Goal: Find specific page/section: Find specific page/section

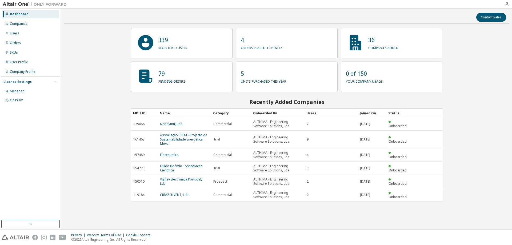
click at [393, 52] on div "36 companies added" at bounding box center [392, 43] width 102 height 30
click at [393, 50] on p "companies added" at bounding box center [383, 47] width 30 height 6
click at [35, 71] on div "Company Profile" at bounding box center [22, 72] width 25 height 4
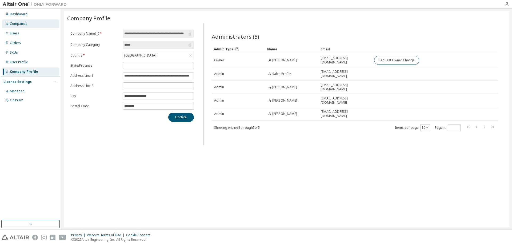
click at [29, 24] on div "Companies" at bounding box center [30, 23] width 57 height 9
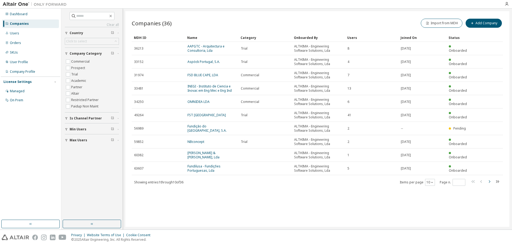
click at [491, 182] on icon "button" at bounding box center [489, 181] width 6 height 6
type input "*"
